Goal: Transaction & Acquisition: Subscribe to service/newsletter

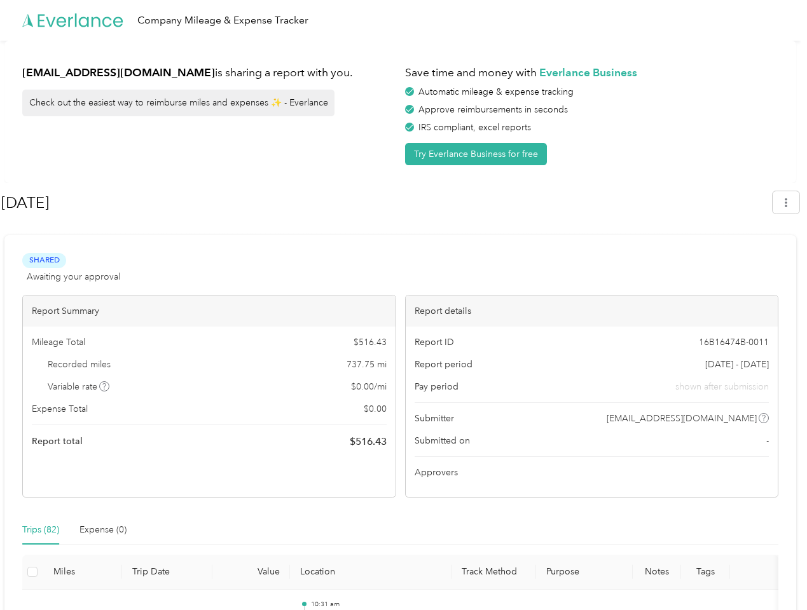
click at [406, 305] on div "Report details" at bounding box center [592, 311] width 373 height 31
click at [403, 20] on div "Company Mileage & Expense Tracker" at bounding box center [400, 20] width 801 height 41
click at [478, 154] on button "Try Everlance Business for free" at bounding box center [476, 154] width 142 height 22
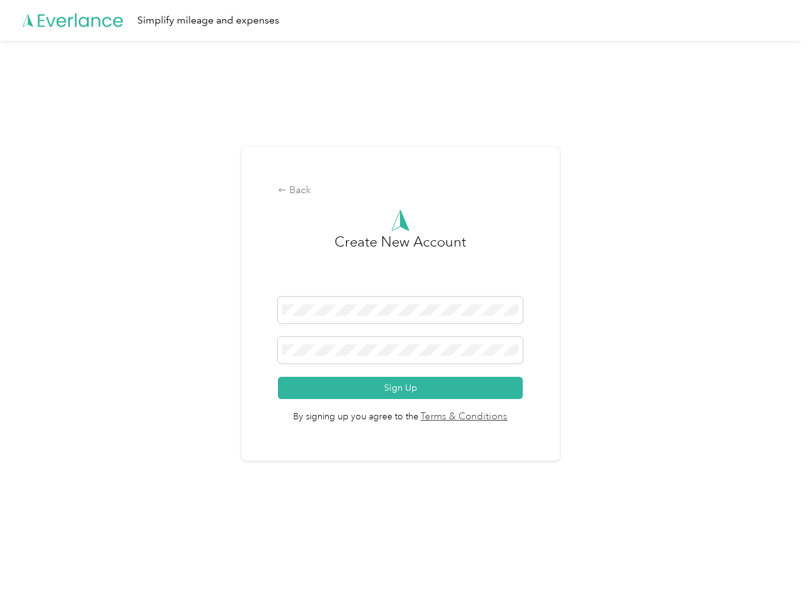
click at [792, 202] on div "Back Create New Account Sign Up By signing up you agree to the Terms & Conditio…" at bounding box center [400, 309] width 801 height 537
click at [105, 387] on div "Back Create New Account Sign Up By signing up you agree to the Terms & Conditio…" at bounding box center [400, 309] width 801 height 537
click at [501, 418] on link "Terms & Conditions" at bounding box center [463, 417] width 90 height 15
click at [41, 530] on div "Back Create New Account Sign Up By signing up you agree to the Terms & Conditio…" at bounding box center [400, 309] width 801 height 537
click at [103, 530] on div "Back Create New Account Sign Up By signing up you agree to the Terms & Conditio…" at bounding box center [400, 309] width 801 height 537
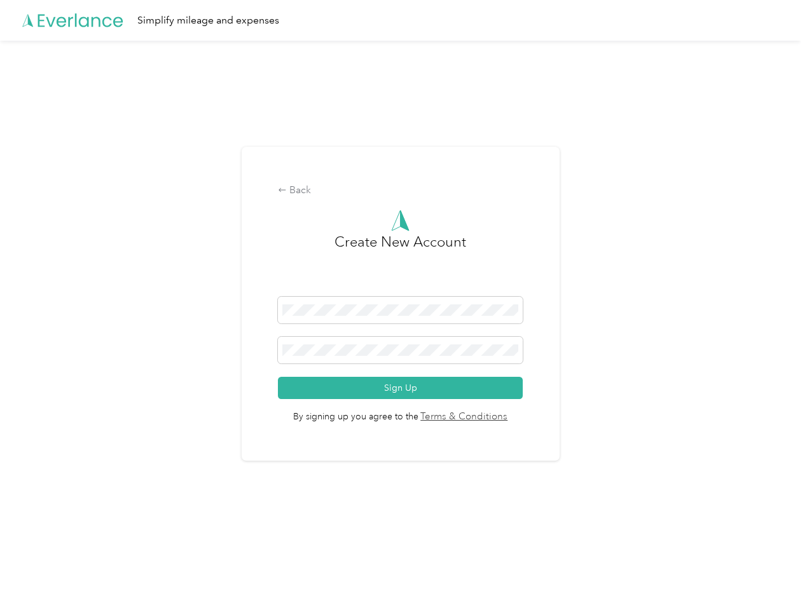
click at [32, 572] on div "Back Create New Account Sign Up By signing up you agree to the Terms & Conditio…" at bounding box center [400, 309] width 801 height 537
